Goal: Information Seeking & Learning: Understand process/instructions

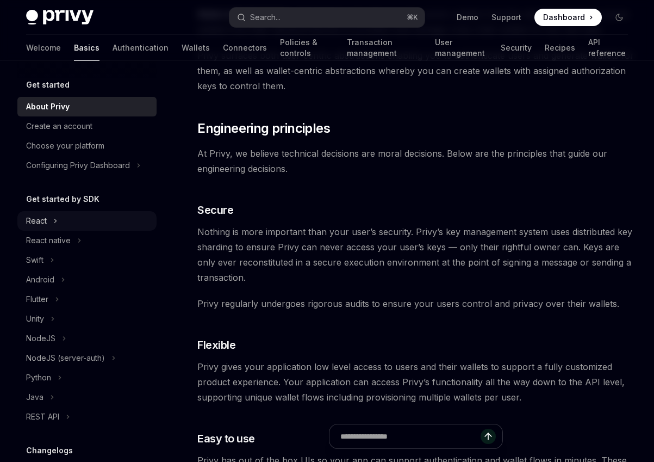
scroll to position [59, 0]
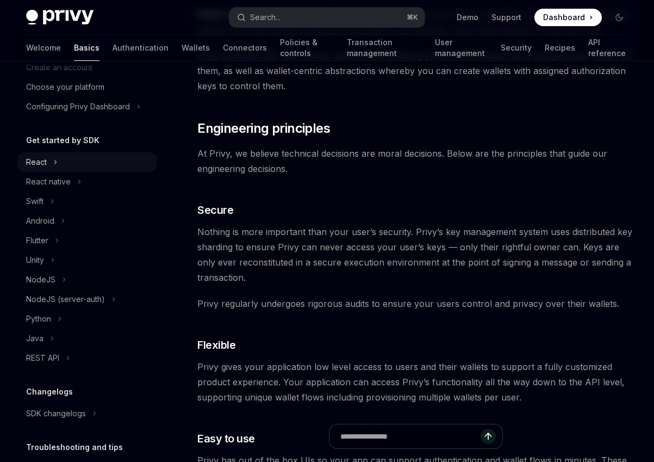
click at [53, 164] on icon at bounding box center [55, 162] width 4 height 13
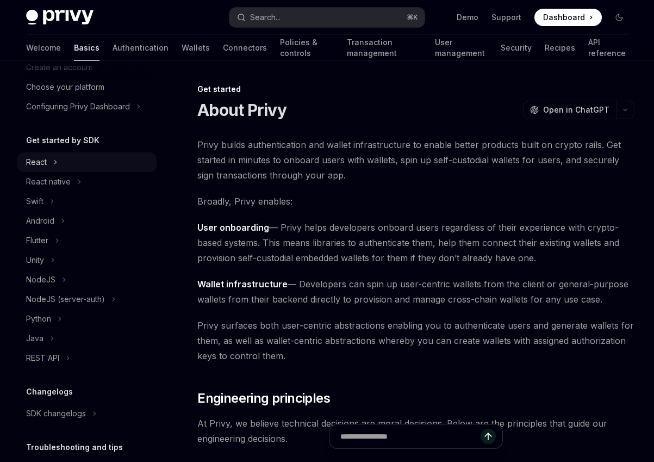
type textarea "*"
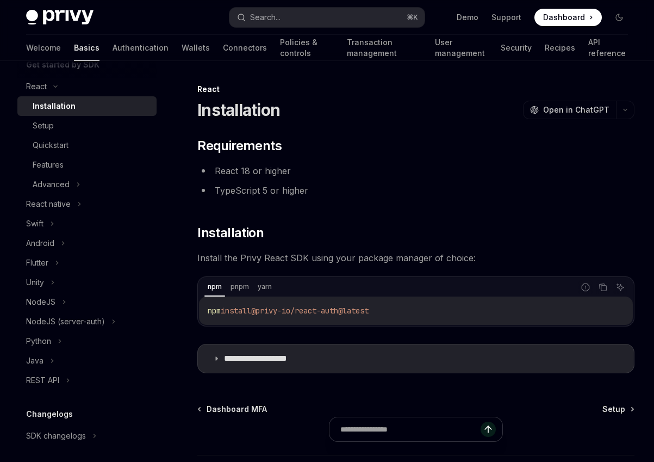
scroll to position [141, 0]
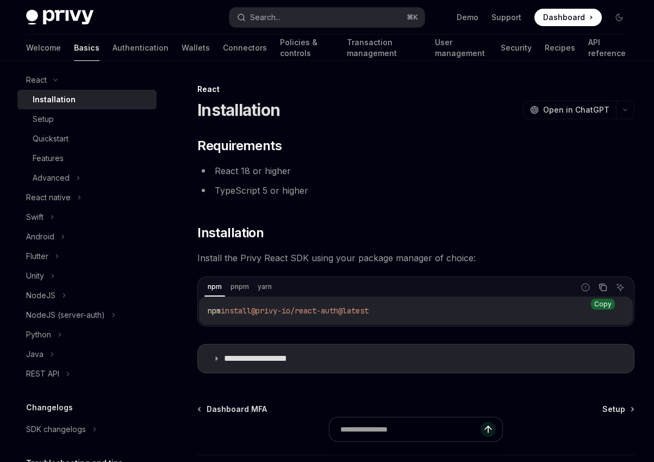
click at [607, 287] on icon "Copy the contents from the code block" at bounding box center [603, 287] width 9 height 9
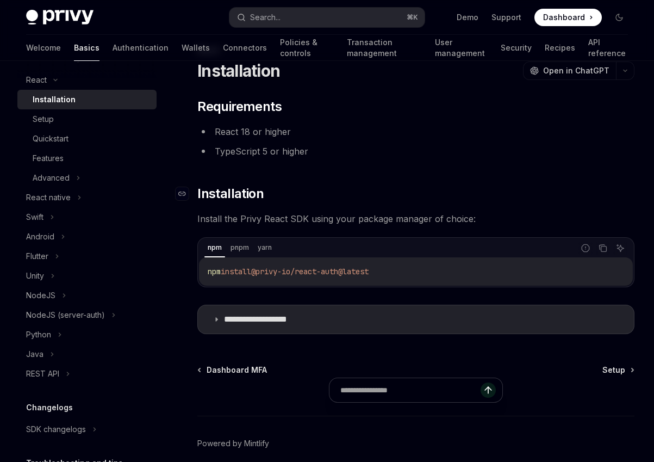
scroll to position [87, 0]
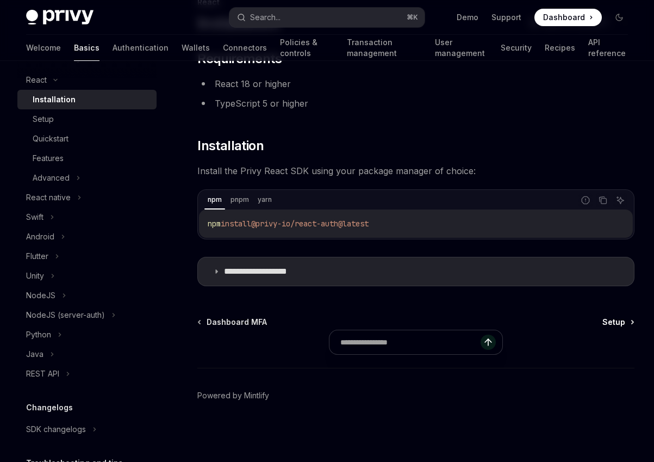
click at [609, 323] on span "Setup" at bounding box center [614, 322] width 23 height 11
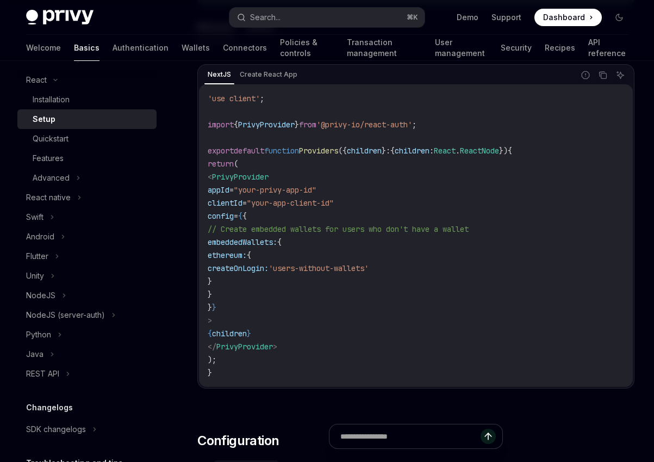
scroll to position [369, 0]
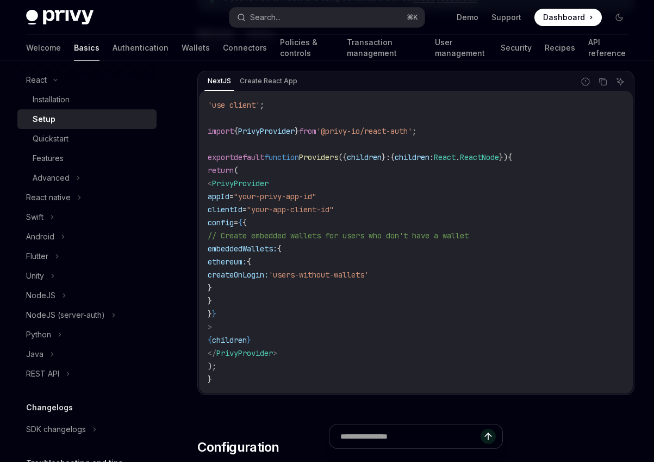
drag, startPoint x: 234, startPoint y: 212, endPoint x: 281, endPoint y: 295, distance: 96.2
click at [284, 297] on code "'use client' ; import { PrivyProvider } from '@privy-io/react-auth' ; export de…" at bounding box center [416, 241] width 417 height 287
copy code "clientId = "your-app-client-id" config = { { // Create embedded wallets for use…"
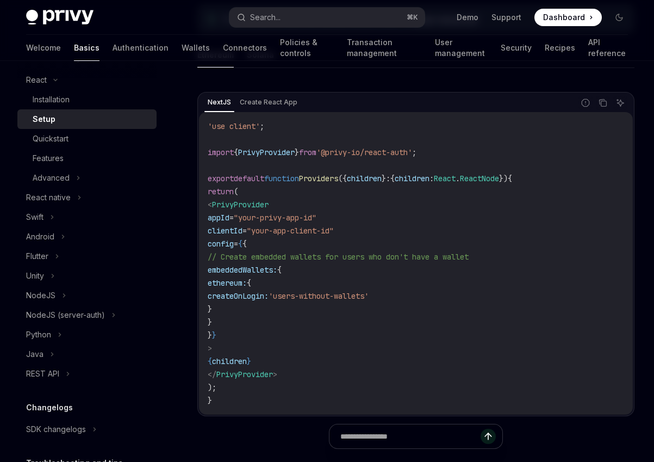
click at [314, 220] on span ""your-privy-app-id"" at bounding box center [275, 218] width 83 height 10
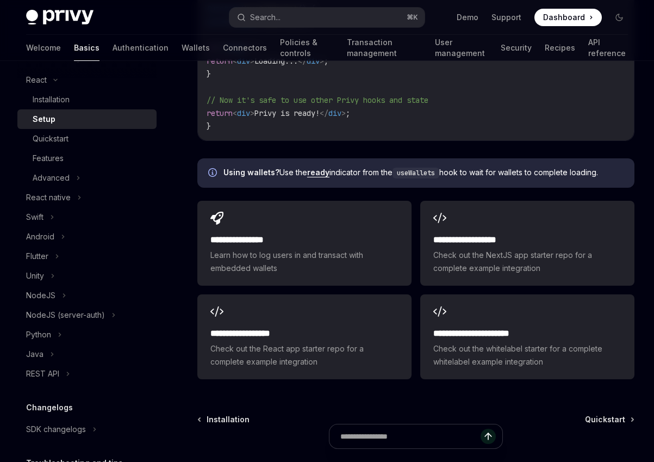
scroll to position [1323, 0]
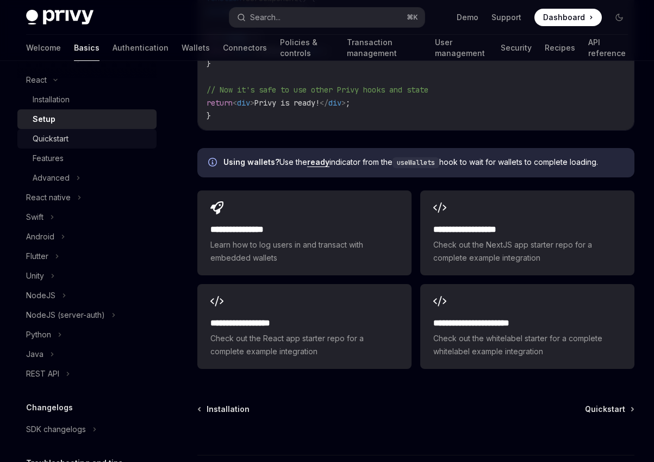
click at [92, 139] on div "Quickstart" at bounding box center [91, 138] width 117 height 13
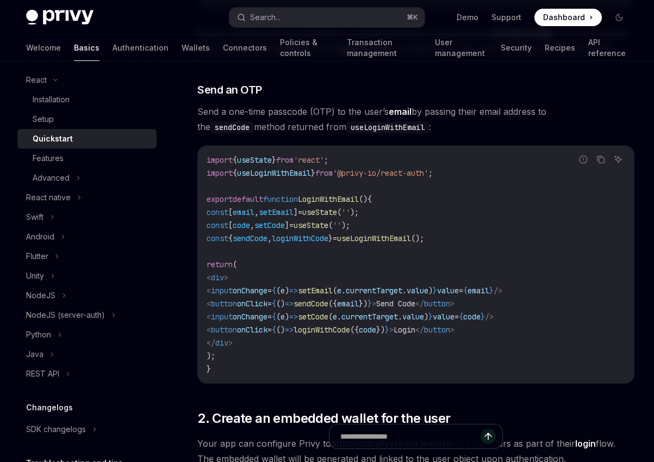
scroll to position [400, 0]
click at [64, 159] on div "Features" at bounding box center [91, 158] width 117 height 13
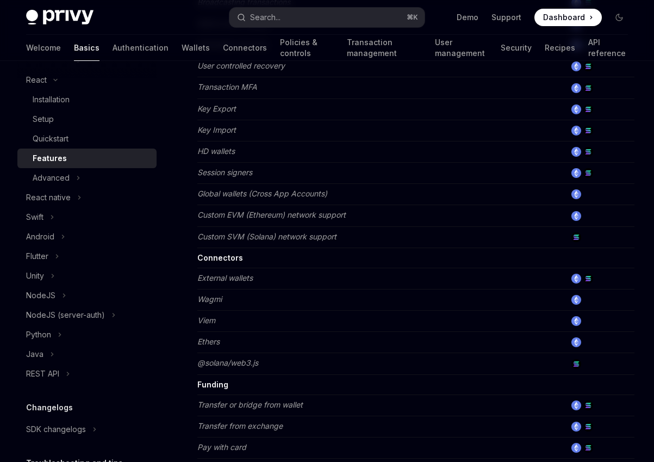
scroll to position [710, 0]
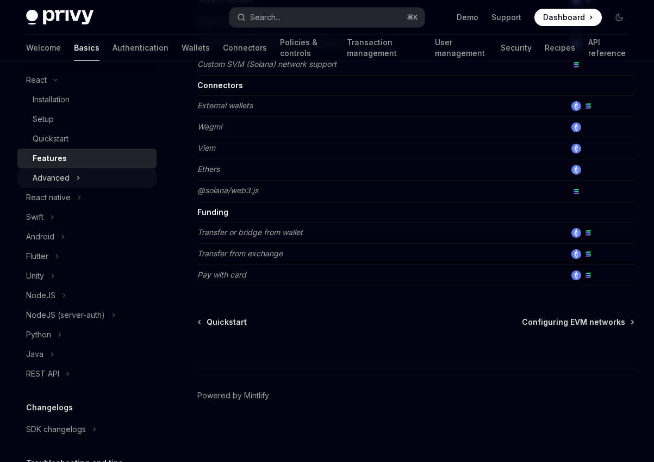
click at [95, 176] on div "Advanced" at bounding box center [86, 178] width 139 height 20
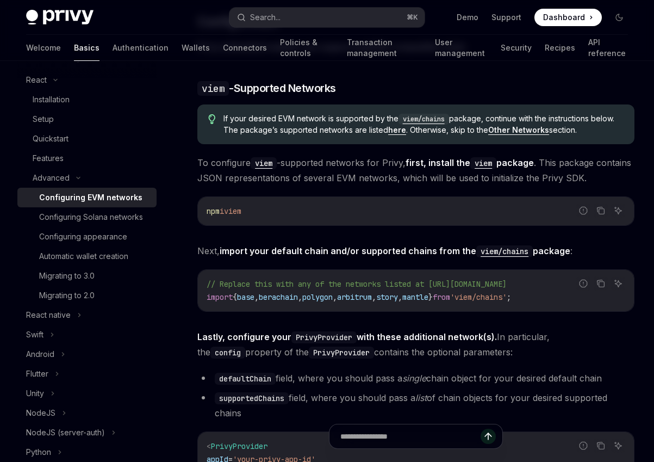
scroll to position [1030, 0]
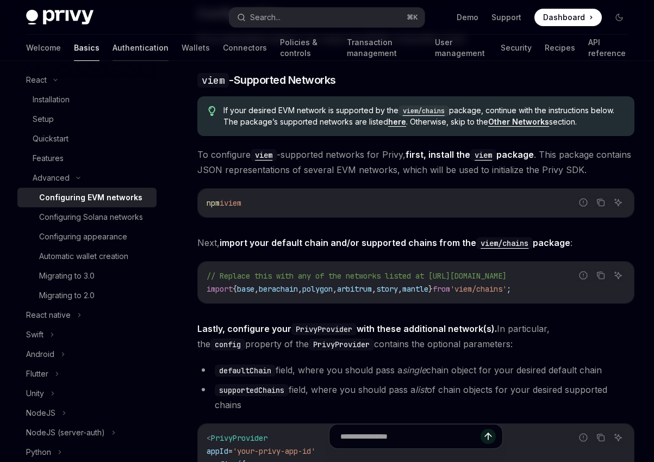
click at [113, 48] on link "Authentication" at bounding box center [141, 48] width 56 height 26
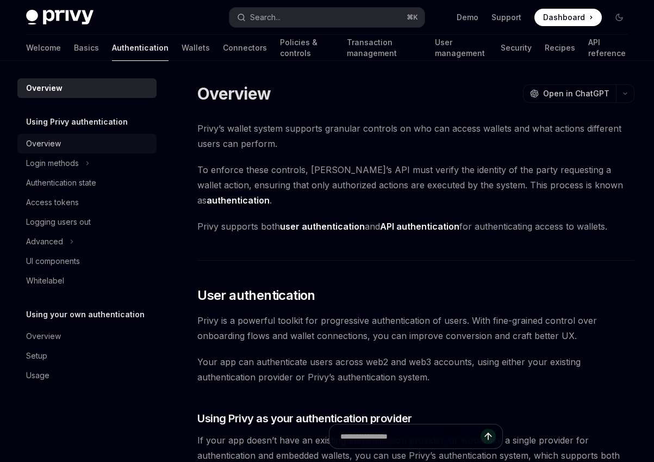
click at [53, 144] on div "Overview" at bounding box center [43, 143] width 35 height 13
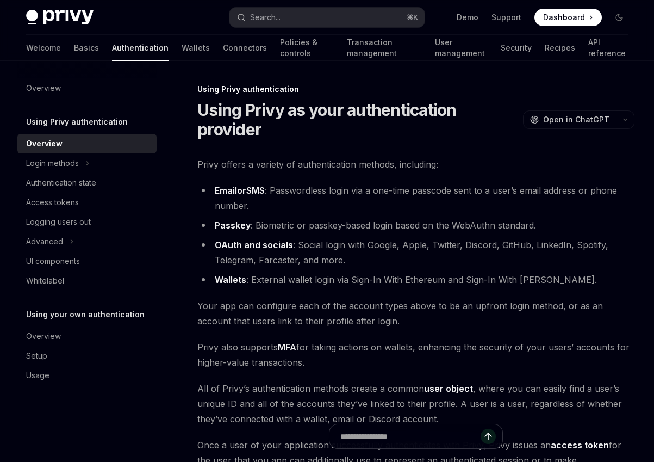
scroll to position [197, 0]
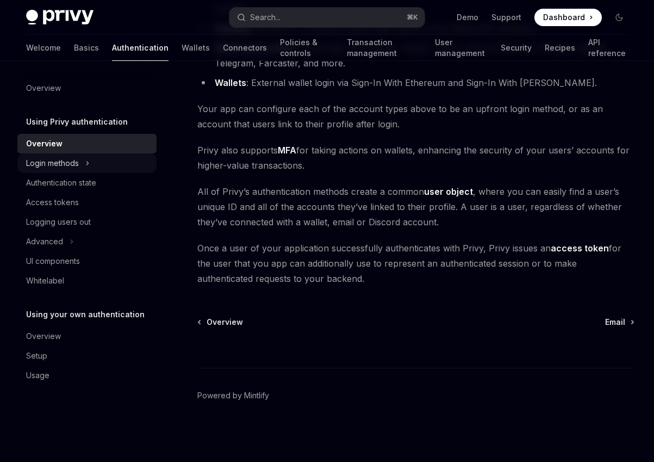
click at [94, 158] on div "Login methods" at bounding box center [86, 163] width 139 height 20
type textarea "*"
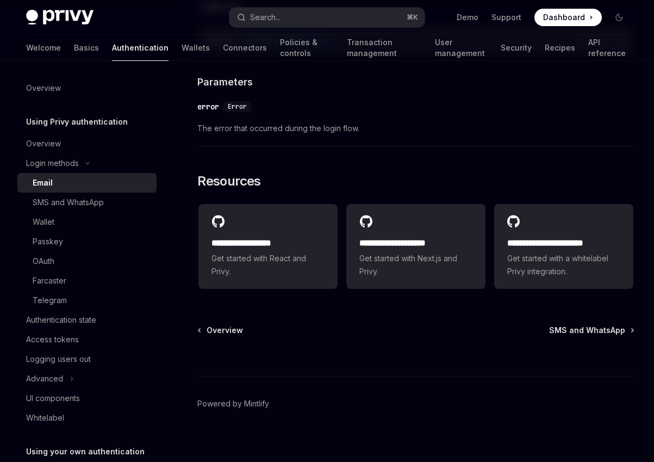
scroll to position [2204, 0]
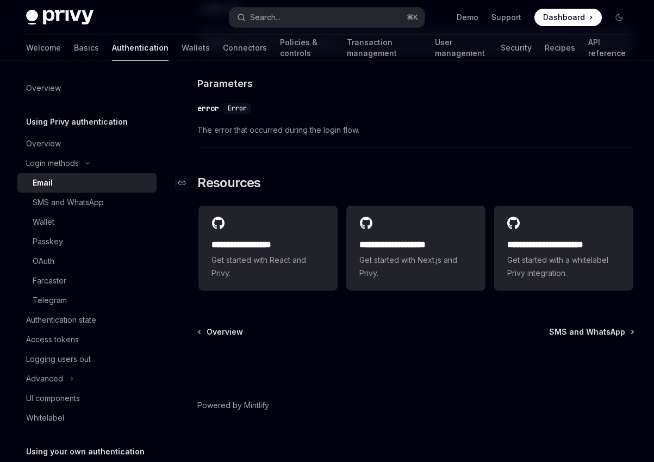
click at [410, 177] on h2 "​ Resources" at bounding box center [415, 182] width 437 height 17
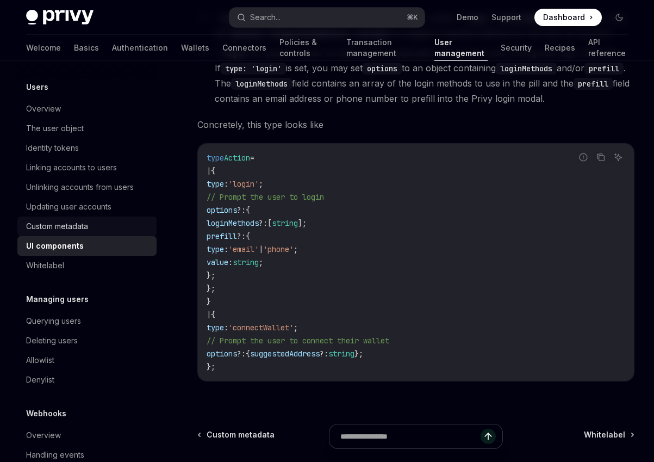
scroll to position [103, 0]
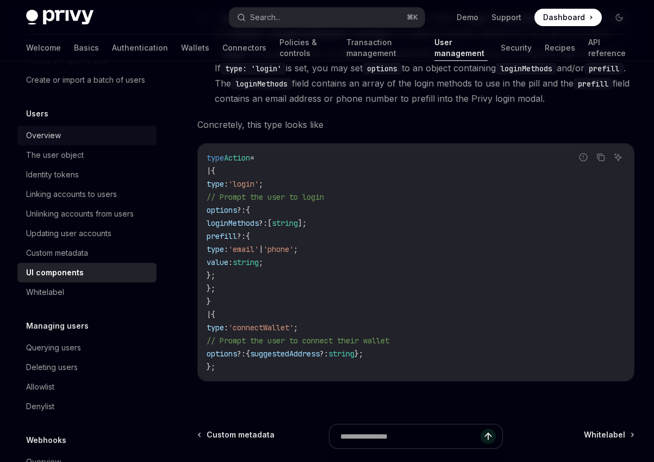
click at [65, 135] on div "Overview" at bounding box center [88, 135] width 124 height 13
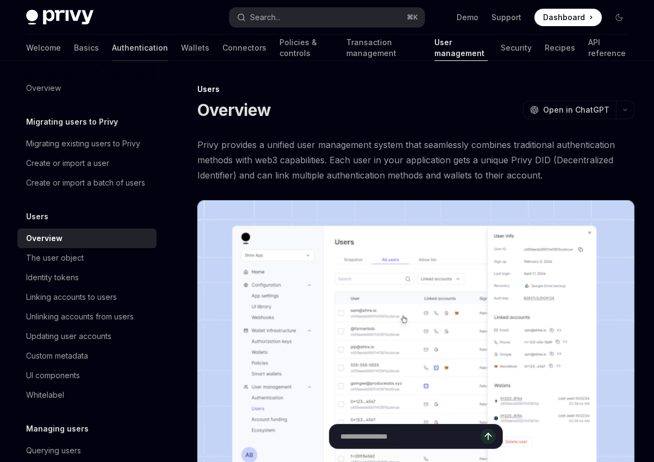
click at [112, 54] on link "Authentication" at bounding box center [140, 48] width 56 height 26
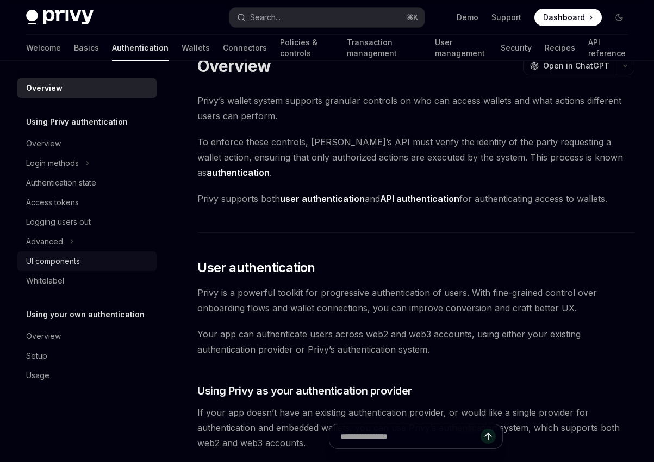
scroll to position [32, 0]
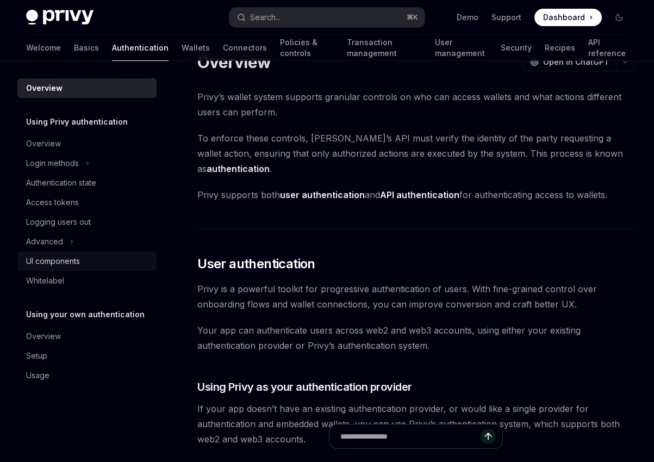
click at [73, 267] on div "UI components" at bounding box center [53, 261] width 54 height 13
type textarea "*"
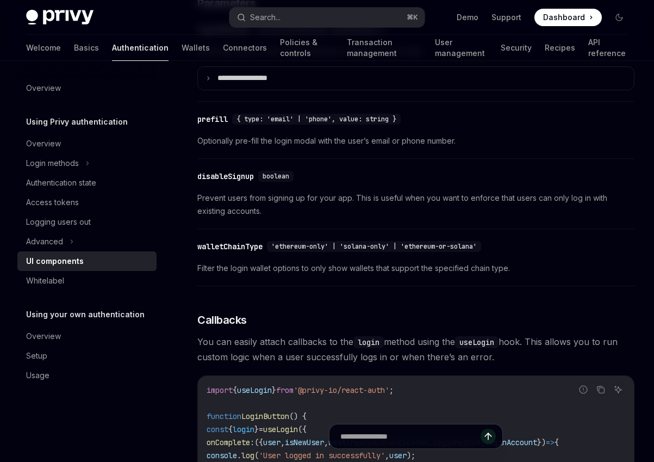
scroll to position [1098, 0]
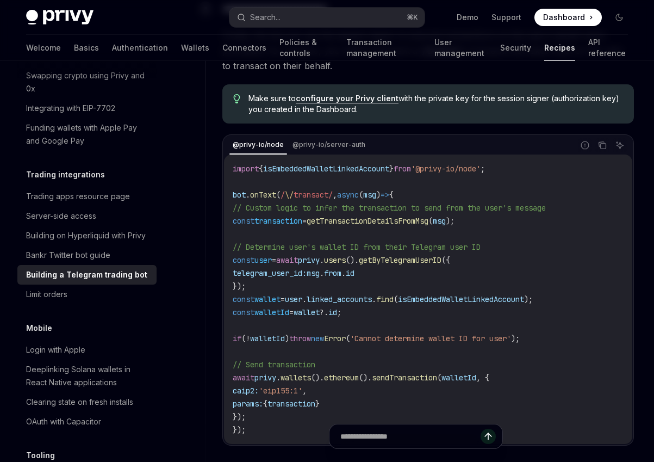
scroll to position [2410, 0]
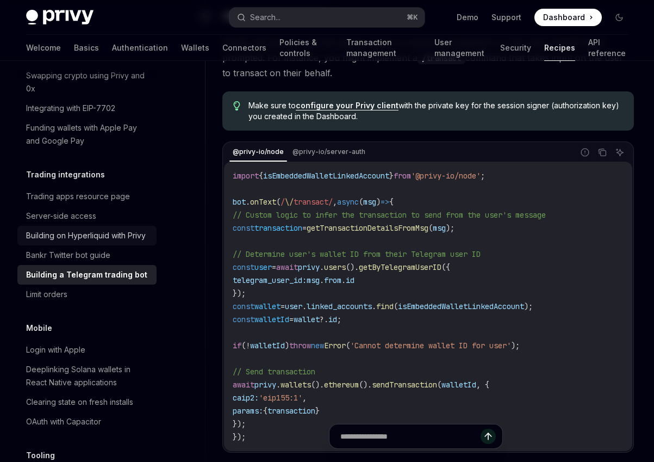
click at [101, 229] on div "Building on Hyperliquid with Privy" at bounding box center [86, 235] width 120 height 13
type textarea "*"
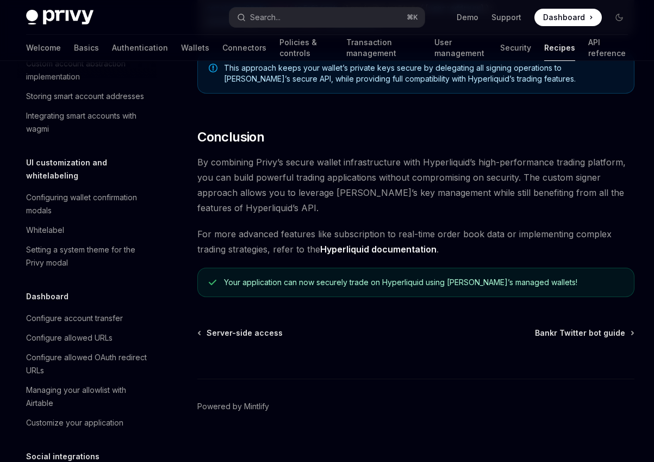
scroll to position [460, 0]
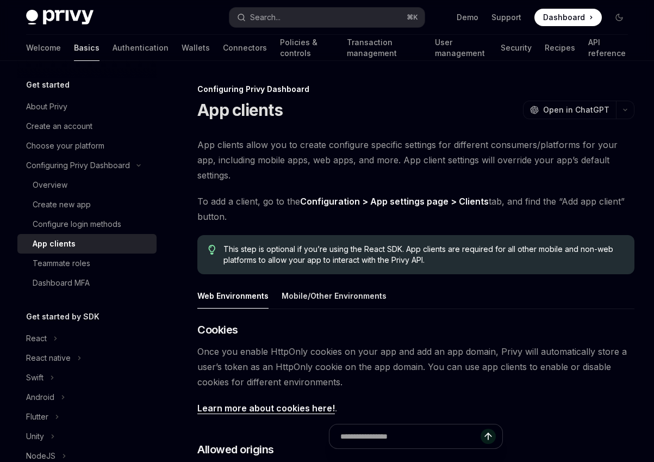
click at [74, 46] on link "Basics" at bounding box center [87, 48] width 26 height 26
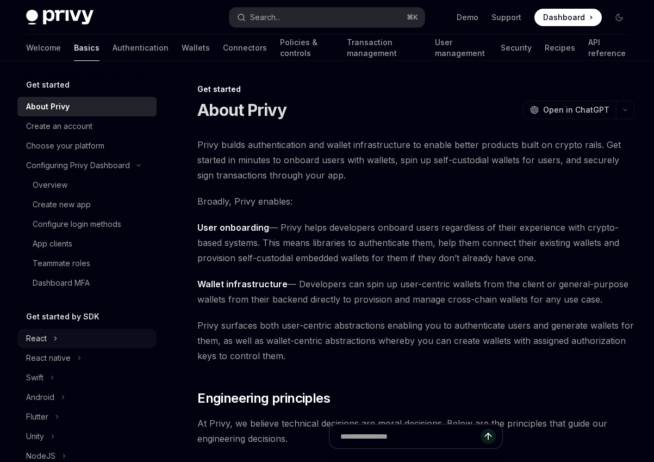
click at [47, 338] on div "React" at bounding box center [86, 339] width 139 height 20
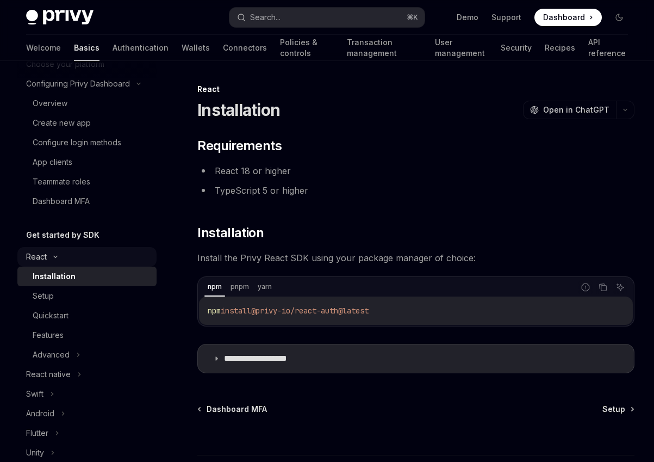
scroll to position [94, 0]
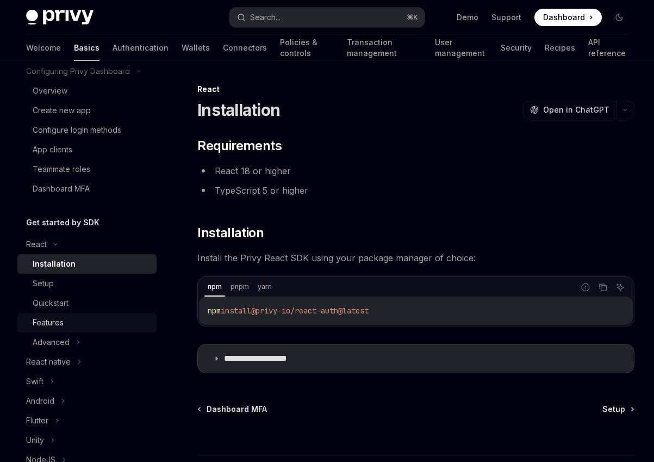
click at [70, 331] on link "Features" at bounding box center [86, 323] width 139 height 20
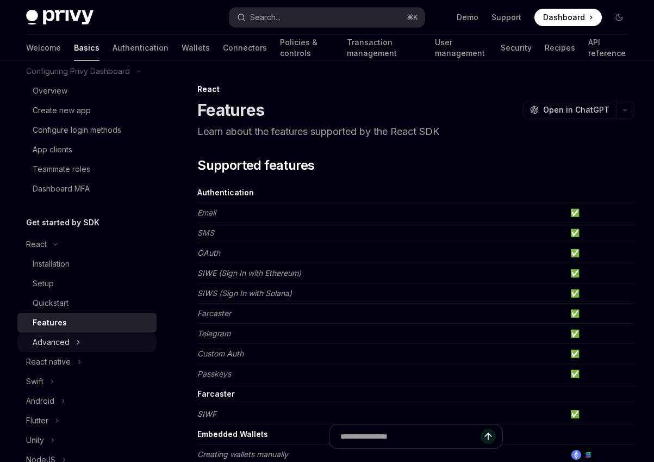
click at [78, 340] on icon at bounding box center [79, 341] width 2 height 3
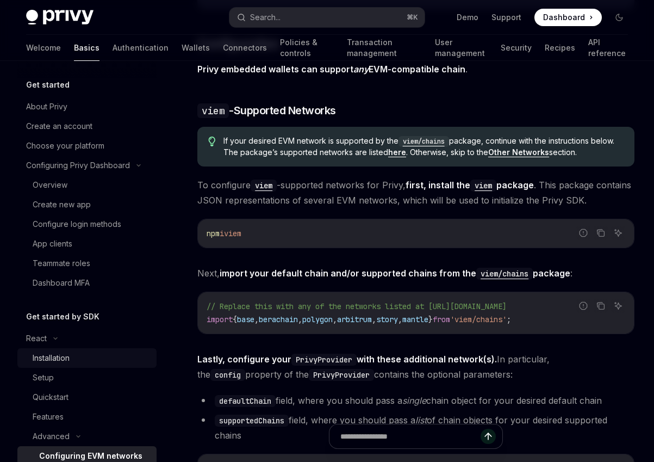
click at [70, 349] on link "Installation" at bounding box center [86, 358] width 139 height 20
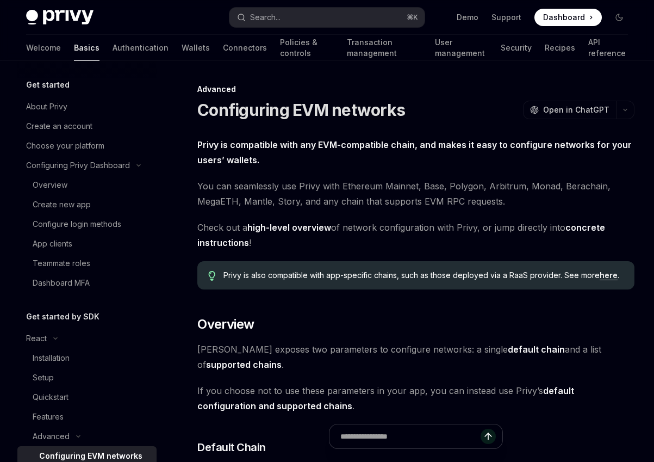
type textarea "*"
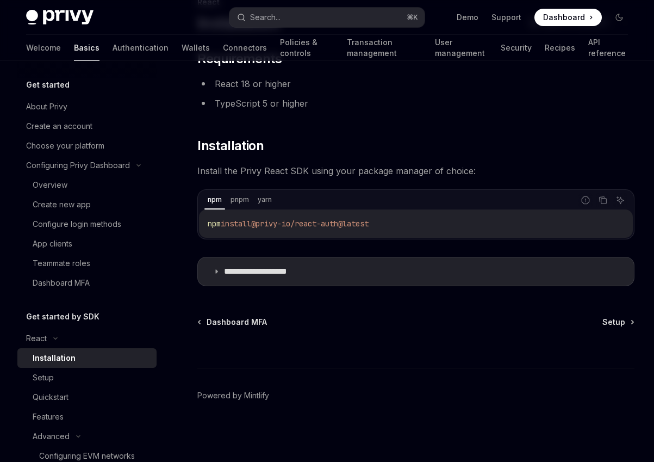
scroll to position [65, 0]
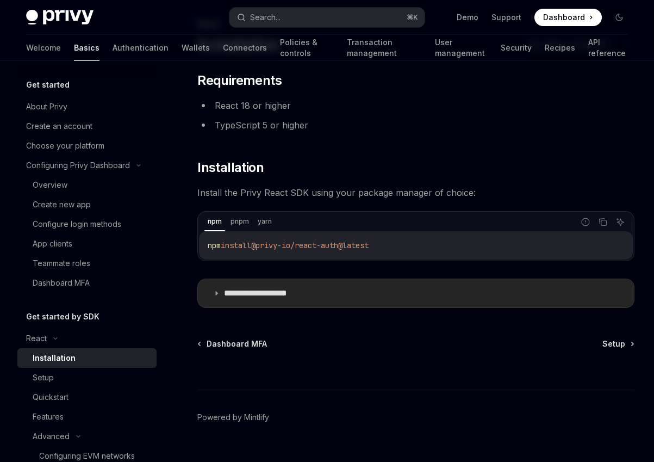
click at [314, 294] on summary "**********" at bounding box center [416, 293] width 436 height 28
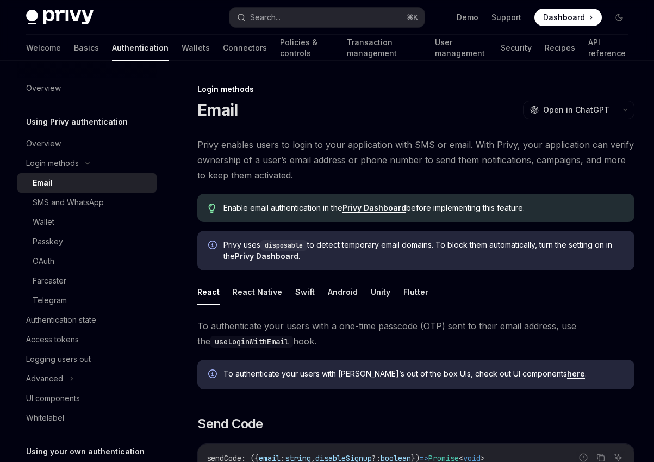
scroll to position [2204, 0]
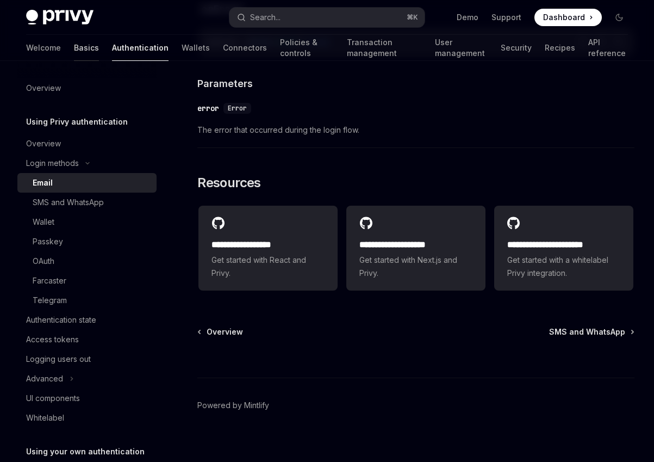
click at [74, 52] on link "Basics" at bounding box center [86, 48] width 25 height 26
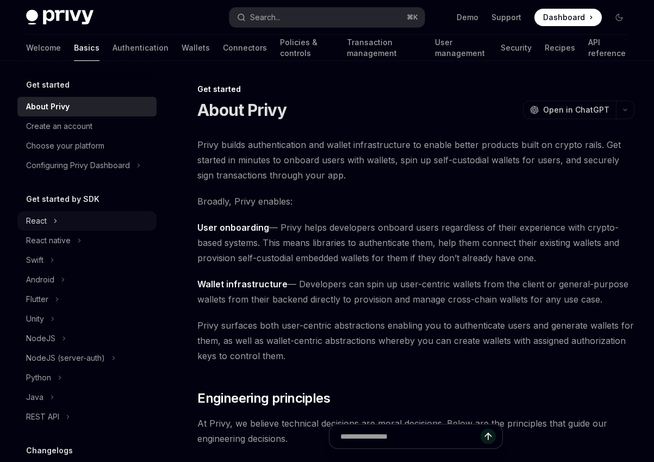
click at [54, 227] on div "React" at bounding box center [86, 221] width 139 height 20
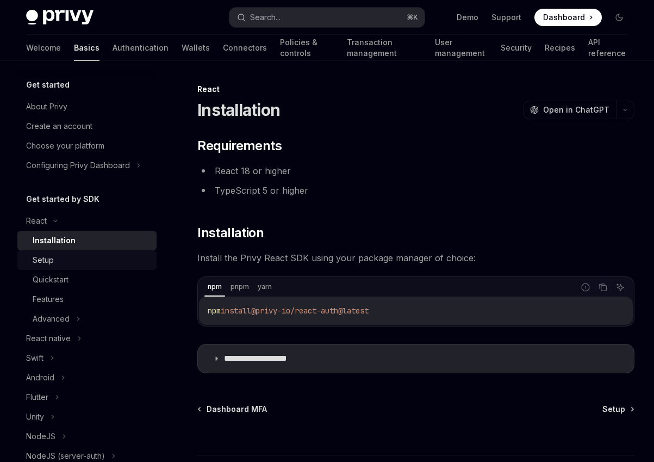
click at [71, 253] on link "Setup" at bounding box center [86, 260] width 139 height 20
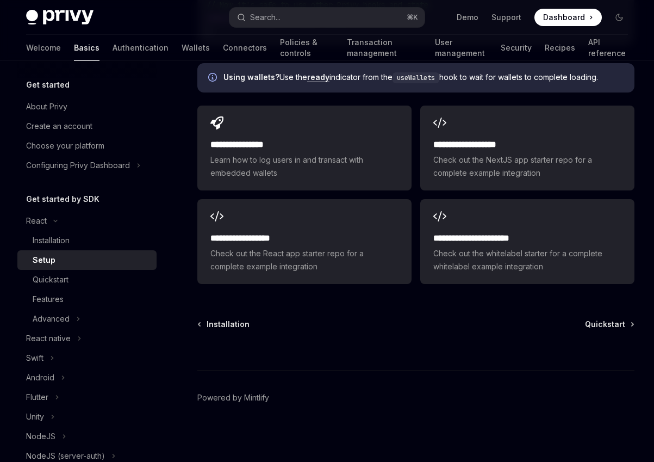
scroll to position [1409, 0]
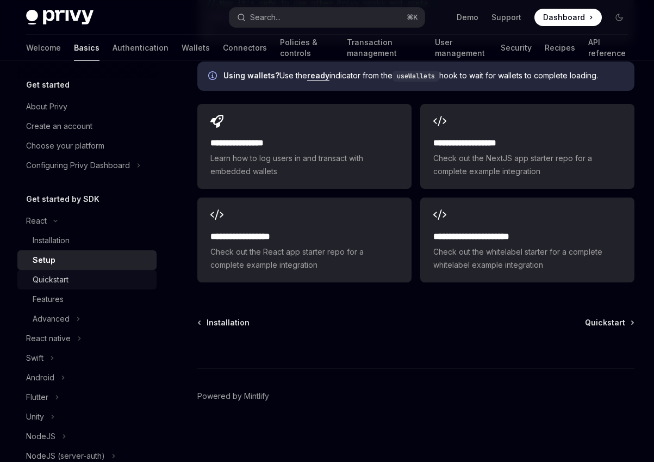
click at [90, 274] on div "Quickstart" at bounding box center [91, 279] width 117 height 13
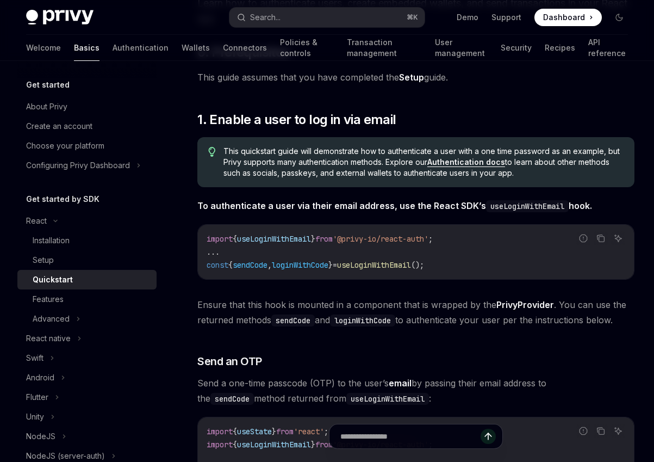
scroll to position [205, 0]
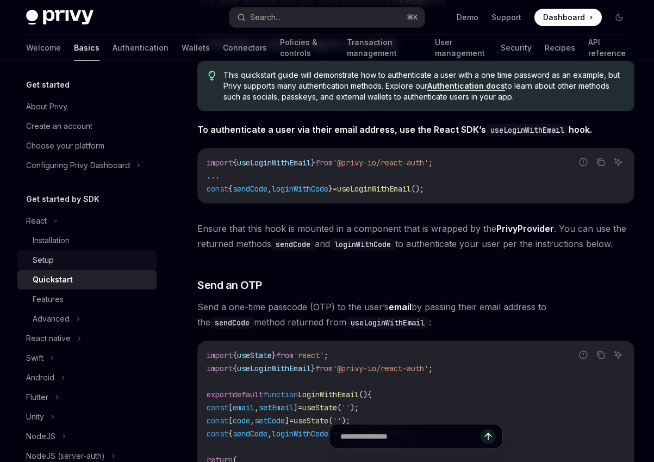
click at [83, 257] on div "Setup" at bounding box center [91, 259] width 117 height 13
type textarea "*"
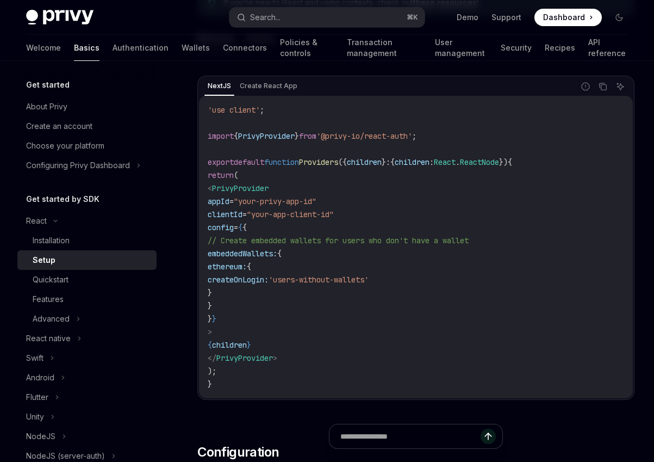
scroll to position [365, 0]
